Goal: Use online tool/utility: Utilize a website feature to perform a specific function

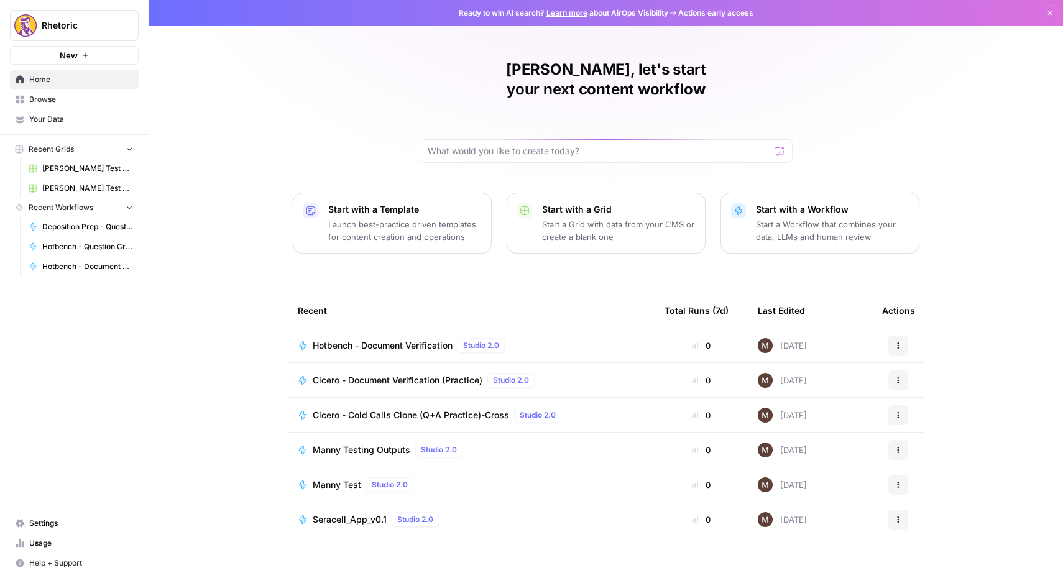
click at [55, 98] on span "Browse" at bounding box center [81, 99] width 104 height 11
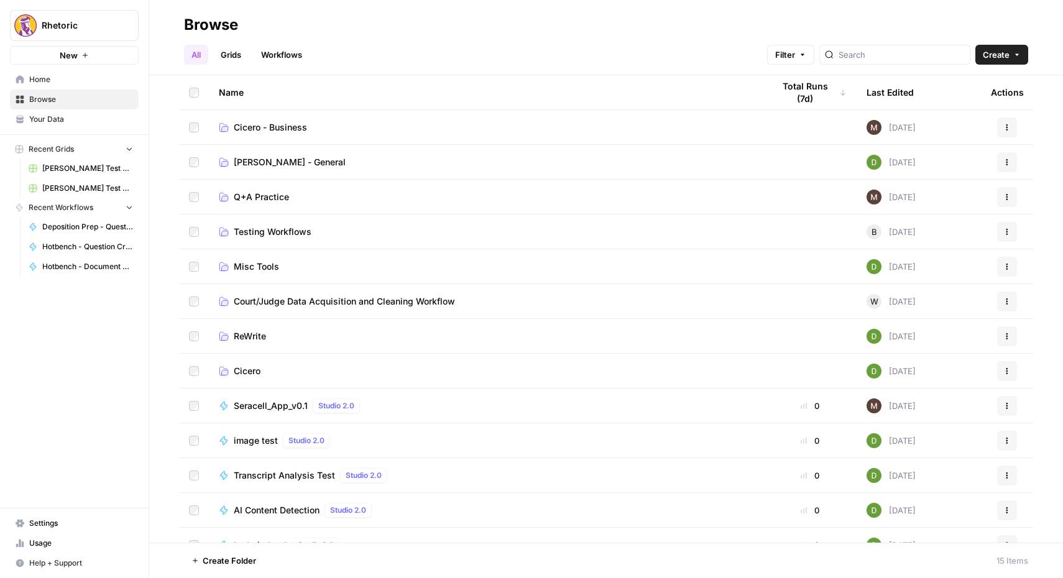
click at [250, 360] on td "Cicero" at bounding box center [486, 371] width 554 height 34
click at [245, 369] on span "Cicero" at bounding box center [247, 371] width 27 height 12
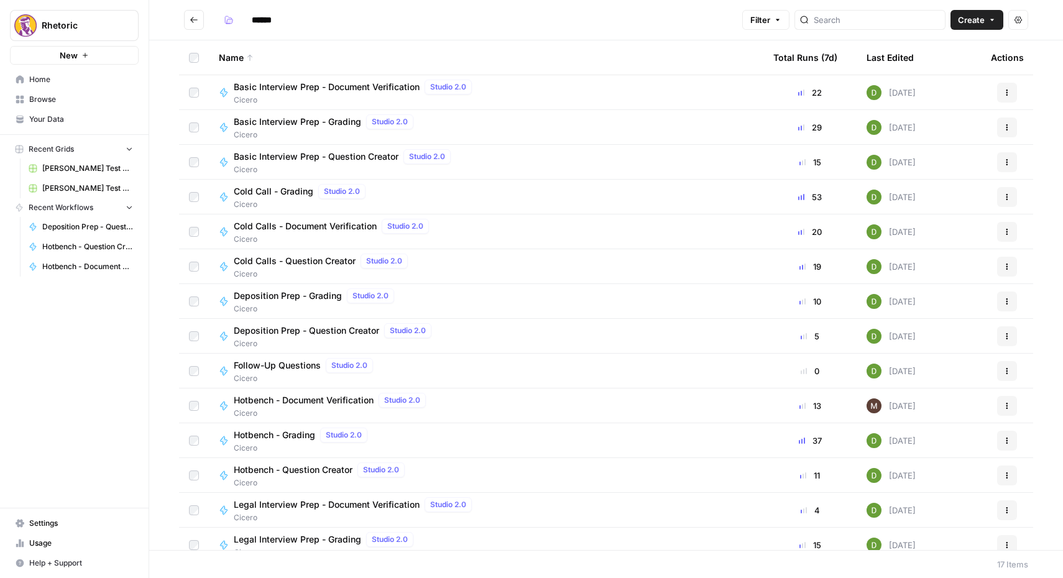
click at [285, 331] on span "Deposition Prep - Question Creator" at bounding box center [306, 330] width 145 height 12
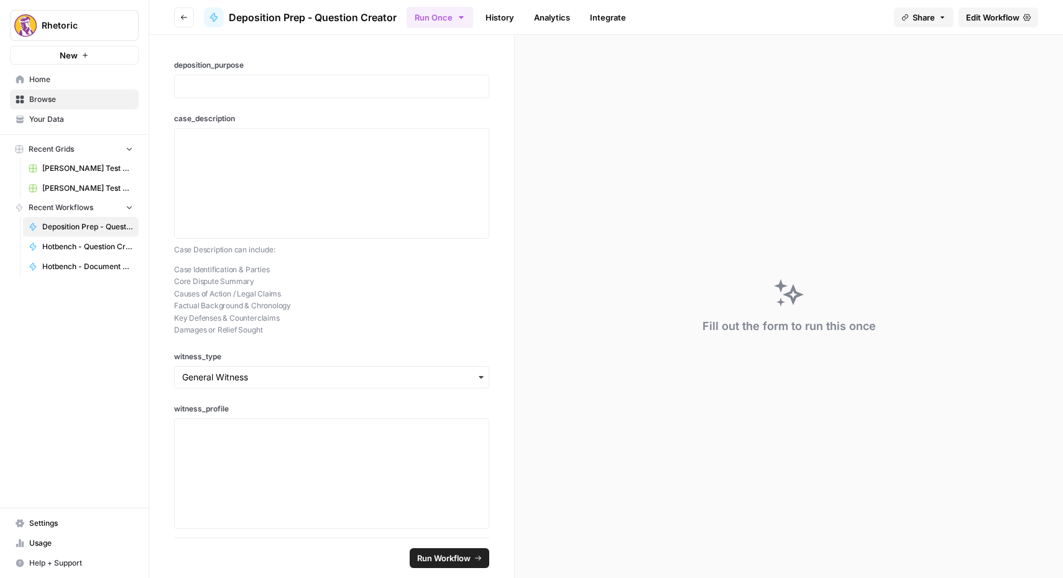
drag, startPoint x: 271, startPoint y: 333, endPoint x: 173, endPoint y: 274, distance: 114.3
click at [173, 274] on div "deposition_purpose case_description Case Description can include: Case Identifi…" at bounding box center [331, 286] width 365 height 503
copy p "Case Identification & Parties Core Dispute Summary Causes of Action / Legal Cla…"
click at [1008, 21] on span "Edit Workflow" at bounding box center [992, 17] width 53 height 12
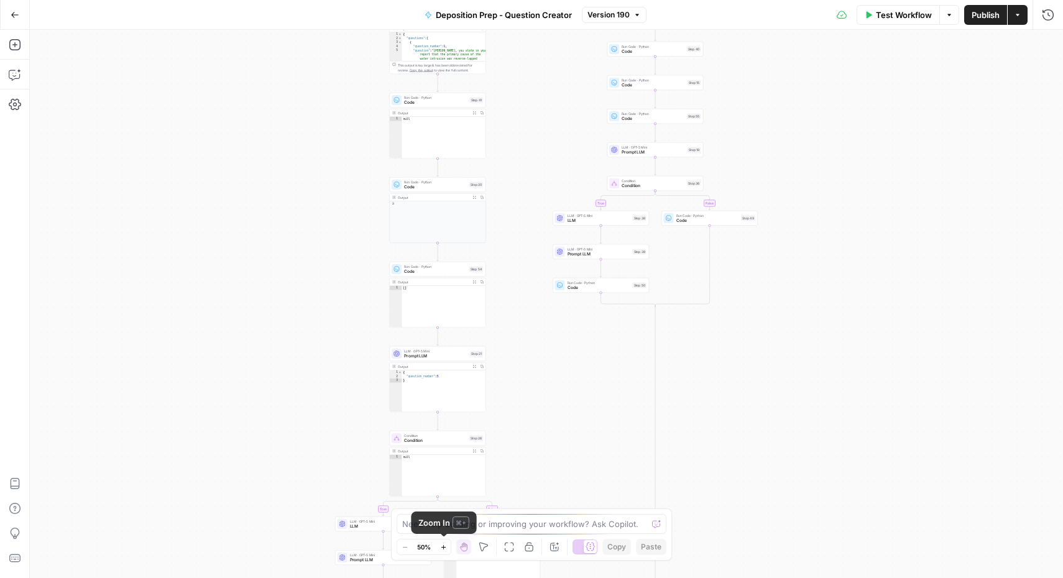
click at [443, 544] on icon "button" at bounding box center [443, 547] width 7 height 7
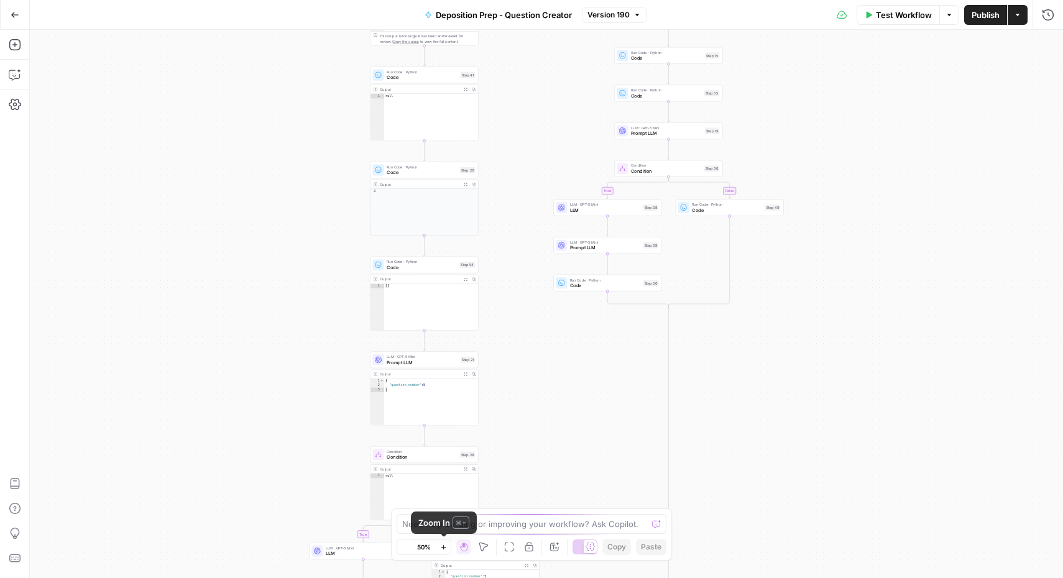
click at [443, 544] on icon "button" at bounding box center [443, 547] width 7 height 7
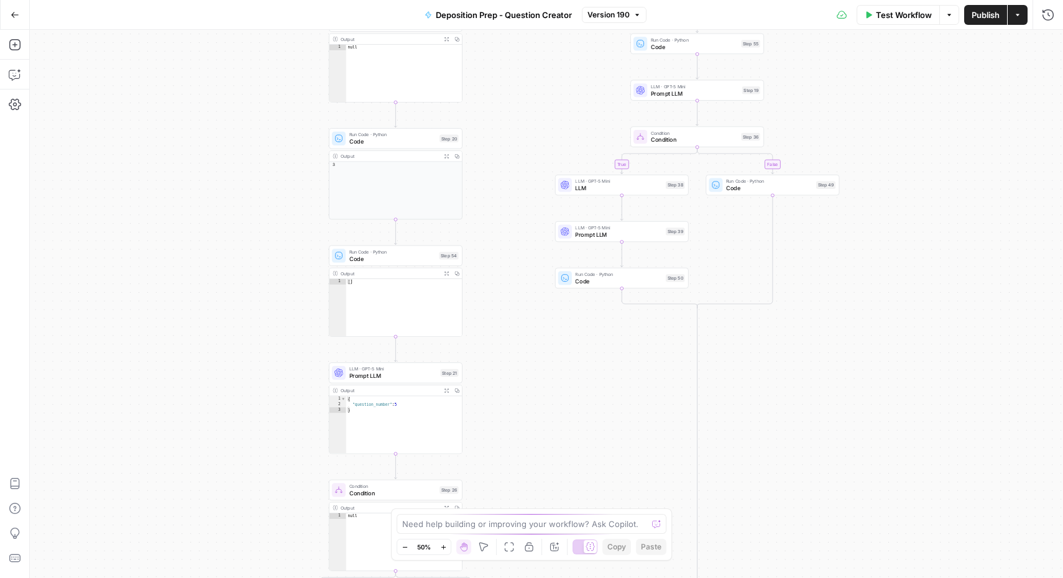
click at [443, 544] on icon "button" at bounding box center [443, 547] width 7 height 7
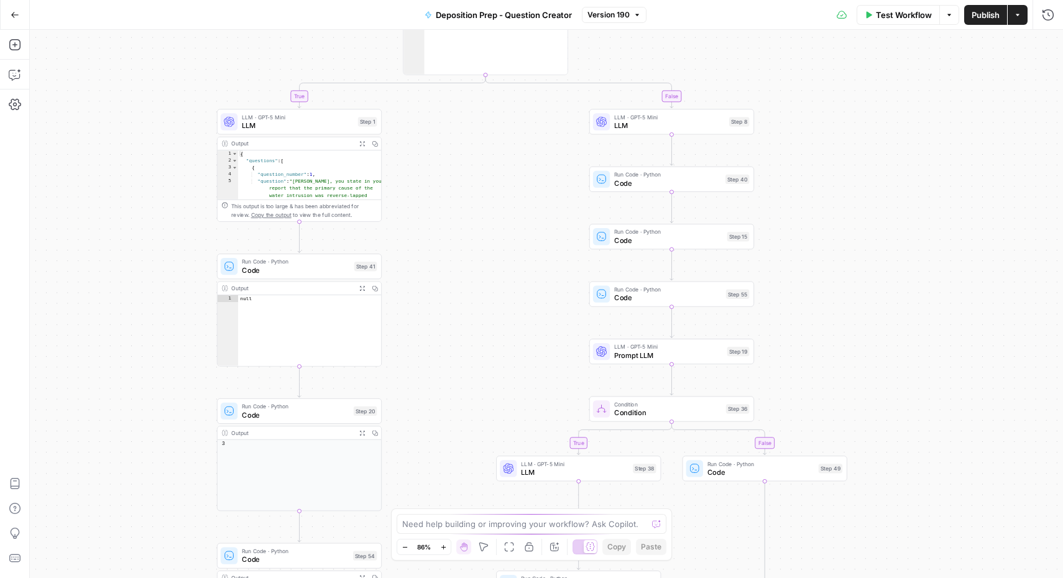
drag, startPoint x: 593, startPoint y: 93, endPoint x: 499, endPoint y: 298, distance: 225.8
click at [499, 298] on div "true false true false true false Workflow Set Inputs Inputs Condition Condition…" at bounding box center [546, 304] width 1033 height 548
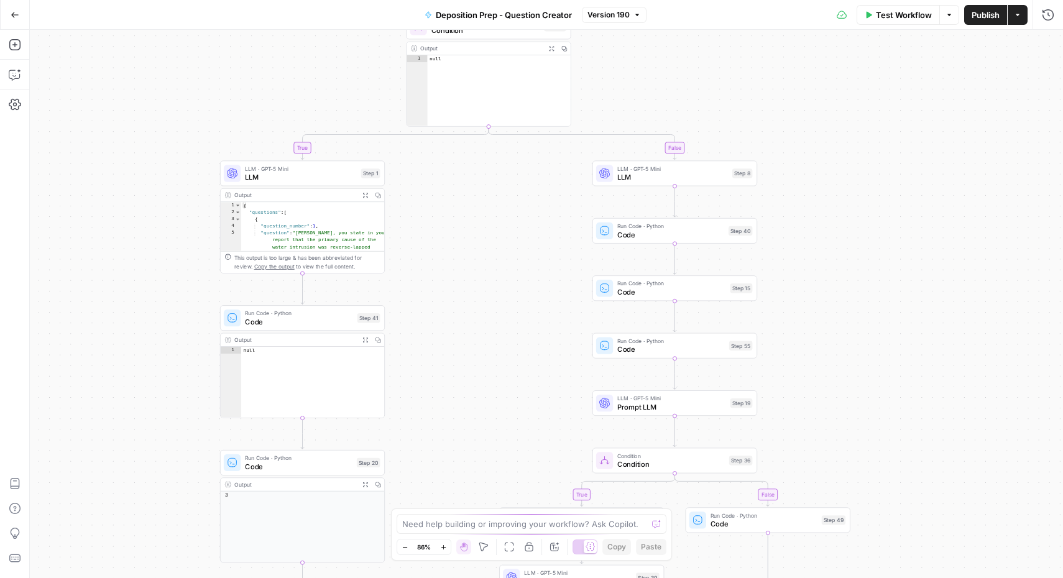
click at [640, 238] on span "Code" at bounding box center [670, 234] width 107 height 11
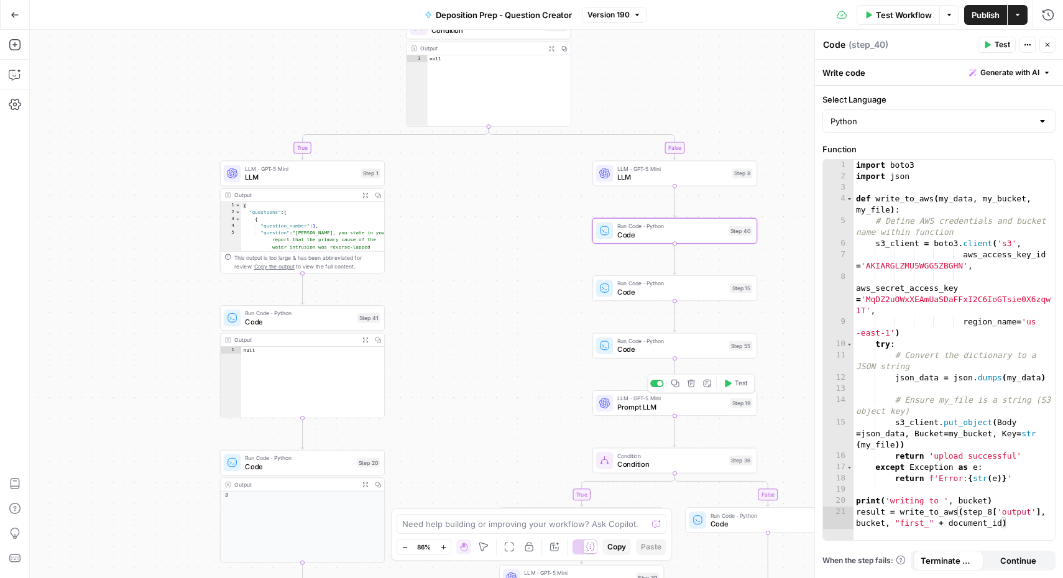
click at [630, 402] on span "Prompt LLM" at bounding box center [671, 407] width 109 height 11
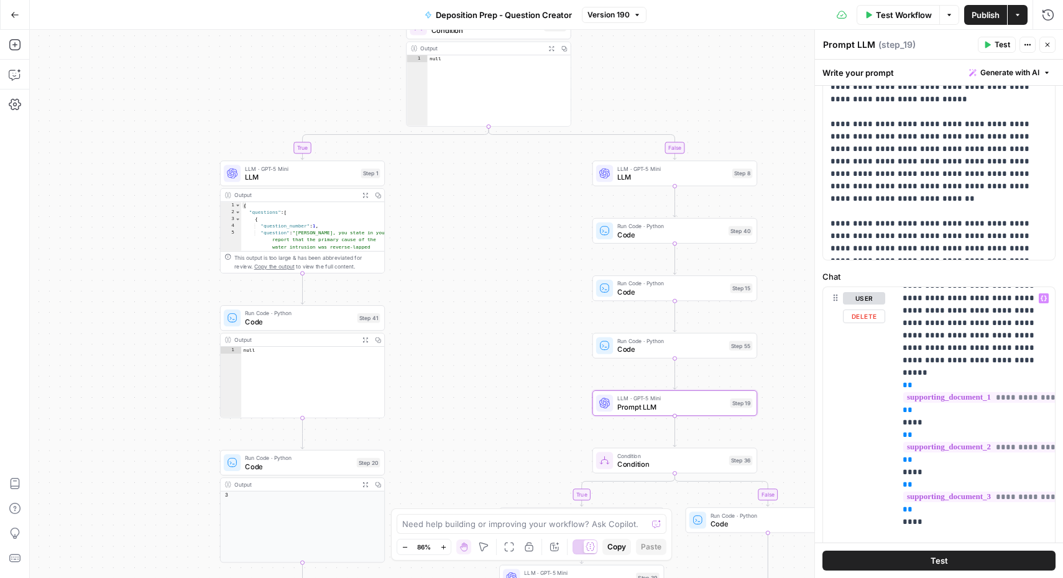
scroll to position [189, 0]
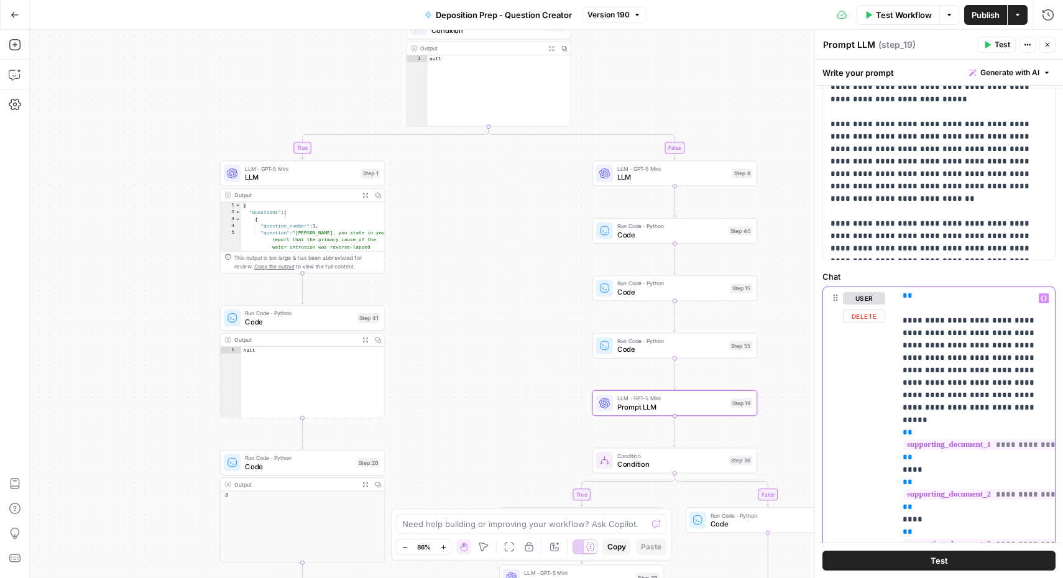
drag, startPoint x: 976, startPoint y: 322, endPoint x: 944, endPoint y: 361, distance: 50.8
copy p "**********"
